Goal: Check status: Check status

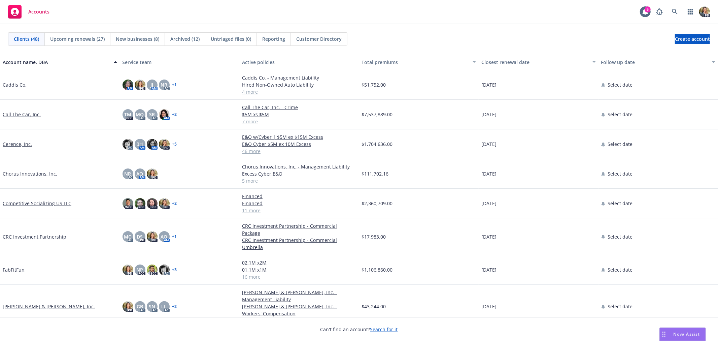
click at [32, 9] on span "Accounts" at bounding box center [38, 11] width 21 height 5
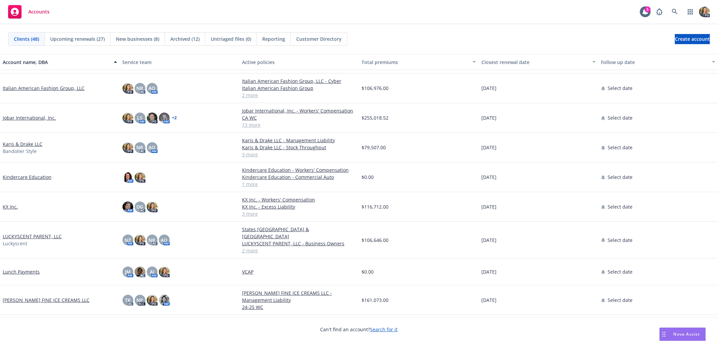
scroll to position [262, 0]
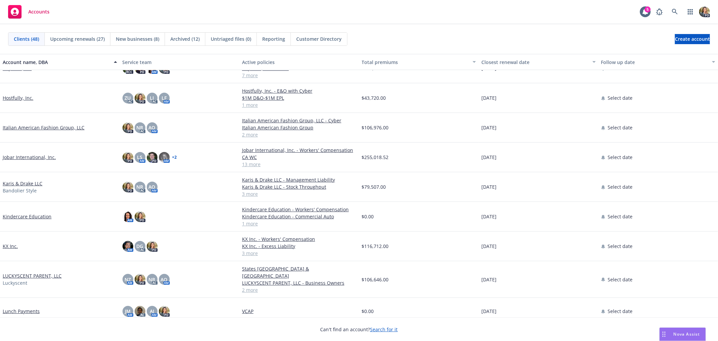
click at [23, 273] on link "LUCKYSCENT PARENT, LLC" at bounding box center [32, 275] width 59 height 7
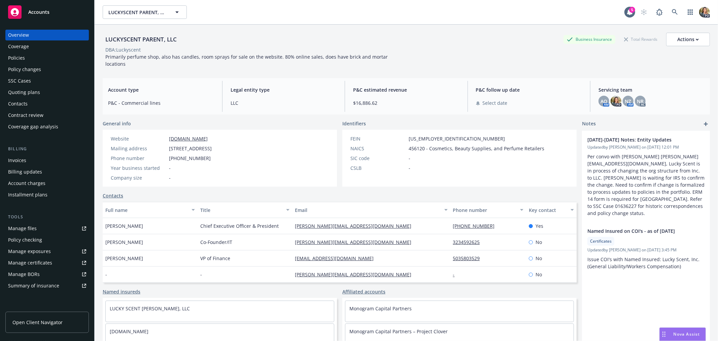
click at [28, 58] on div "Policies" at bounding box center [47, 58] width 78 height 11
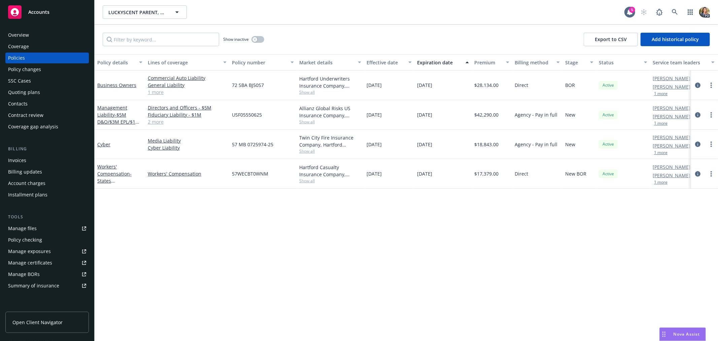
click at [39, 263] on div "Manage certificates" at bounding box center [30, 262] width 44 height 11
